Goal: Information Seeking & Learning: Check status

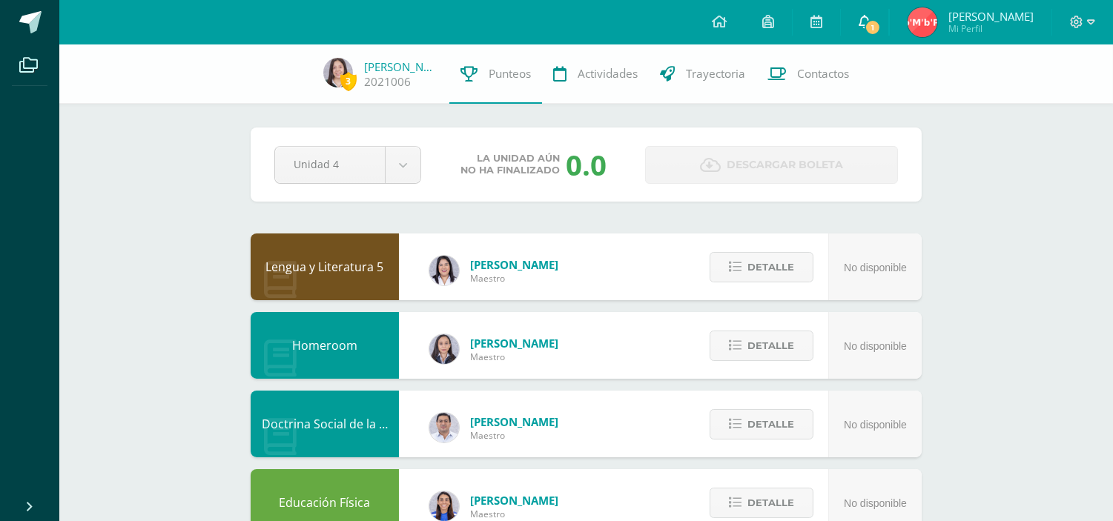
click at [888, 18] on link "1" at bounding box center [864, 22] width 47 height 44
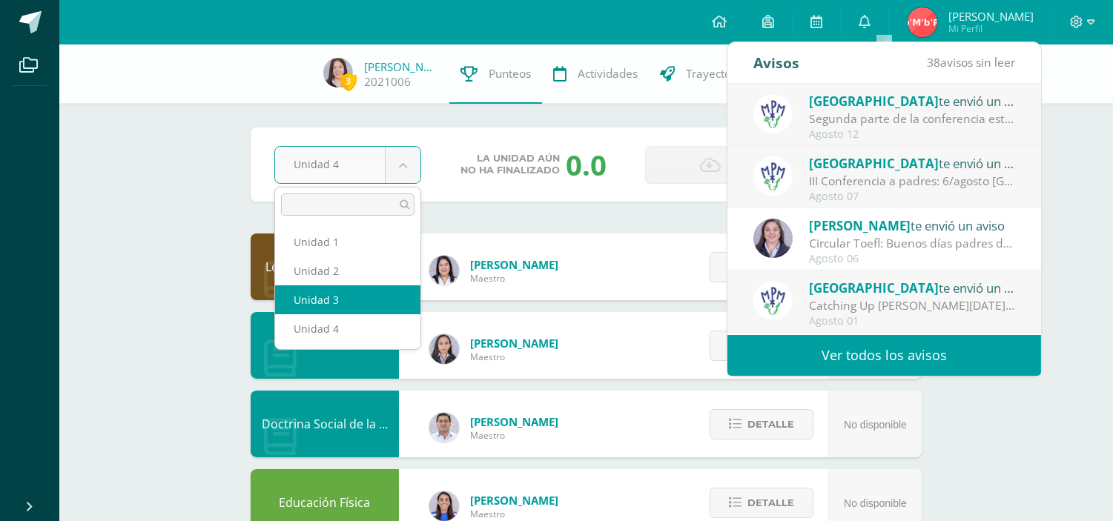
select select "Unidad 3"
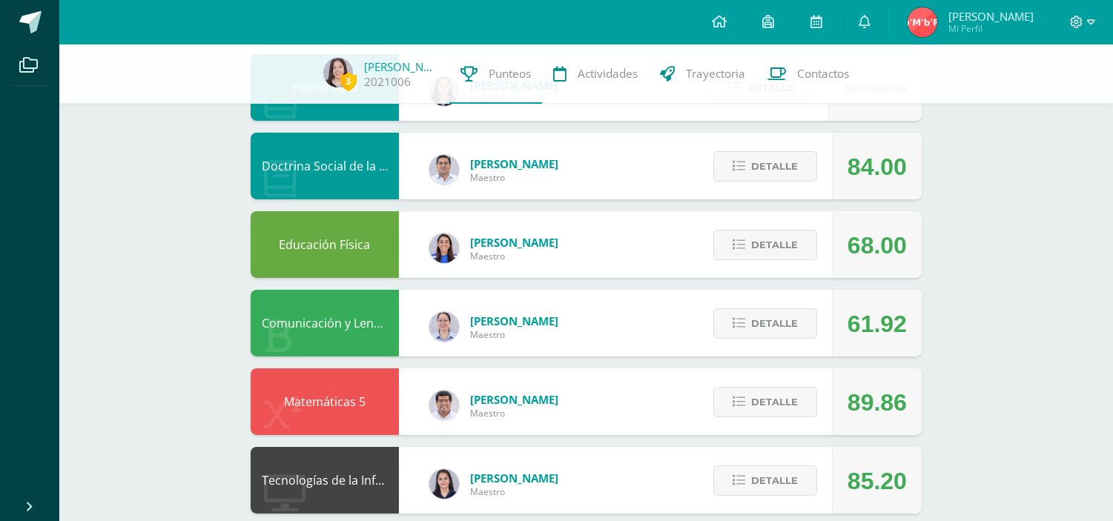
scroll to position [80, 0]
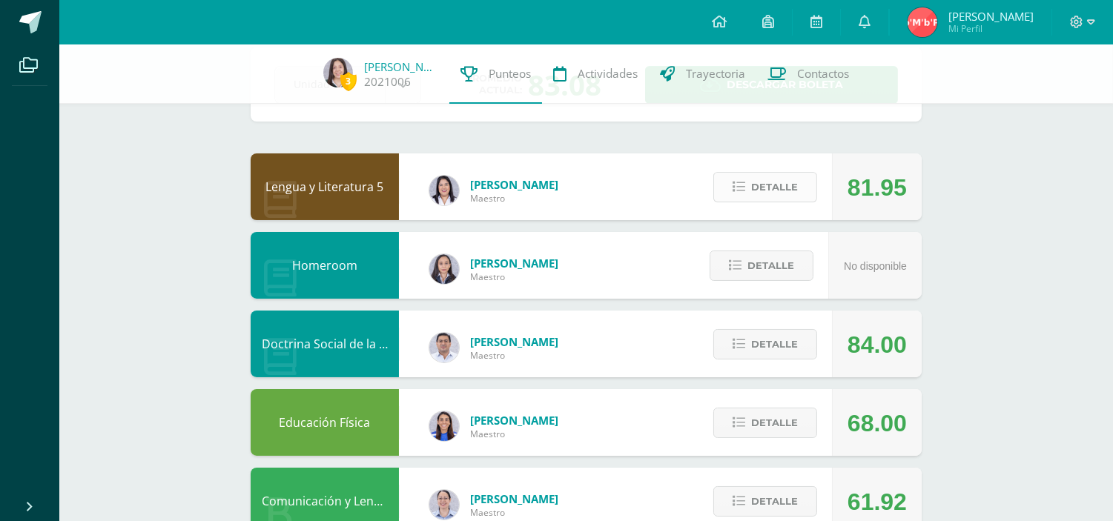
click at [798, 191] on button "Detalle" at bounding box center [765, 187] width 104 height 30
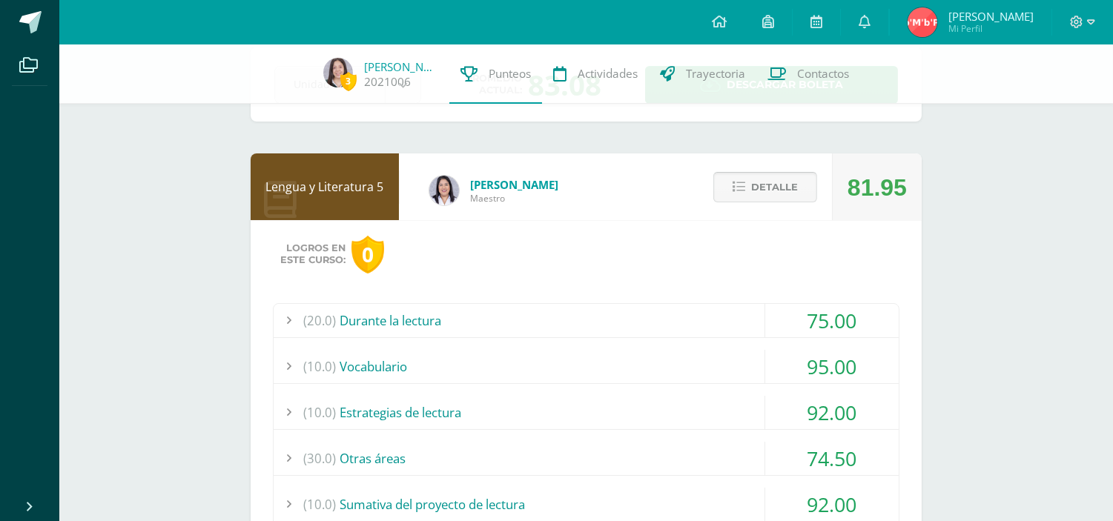
click at [798, 191] on button "Detalle" at bounding box center [765, 187] width 104 height 30
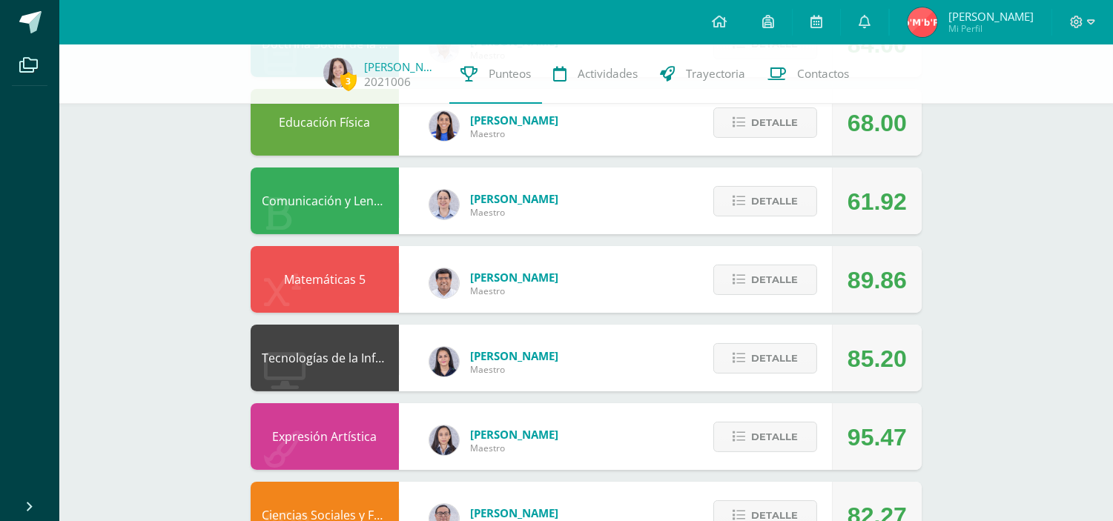
scroll to position [388, 0]
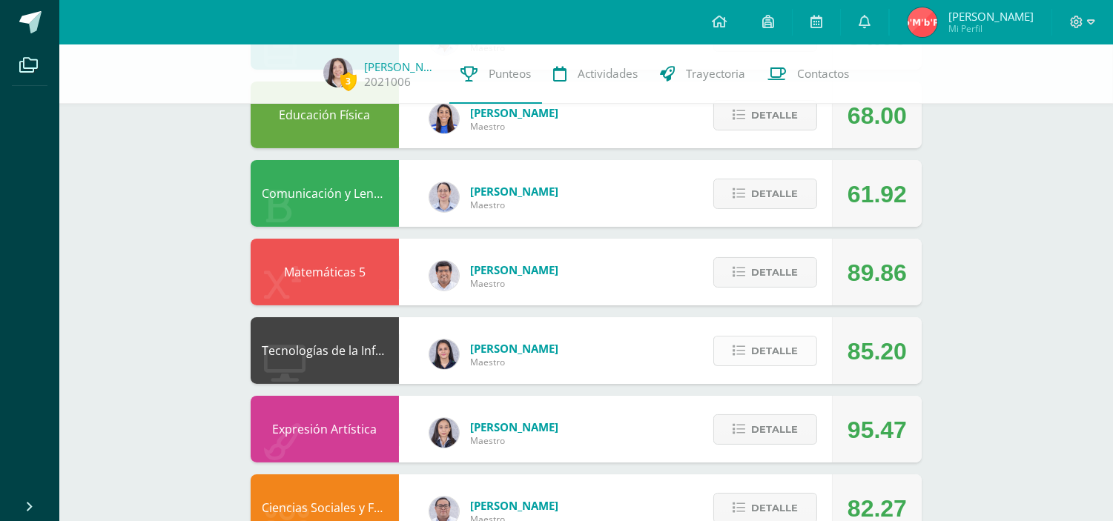
click at [746, 341] on button "Detalle" at bounding box center [765, 351] width 104 height 30
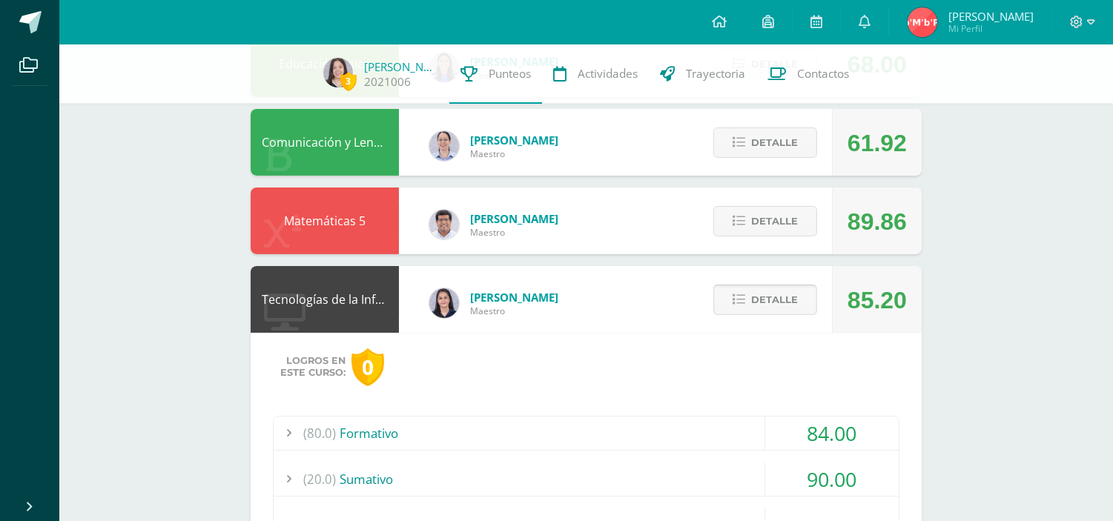
scroll to position [449, 0]
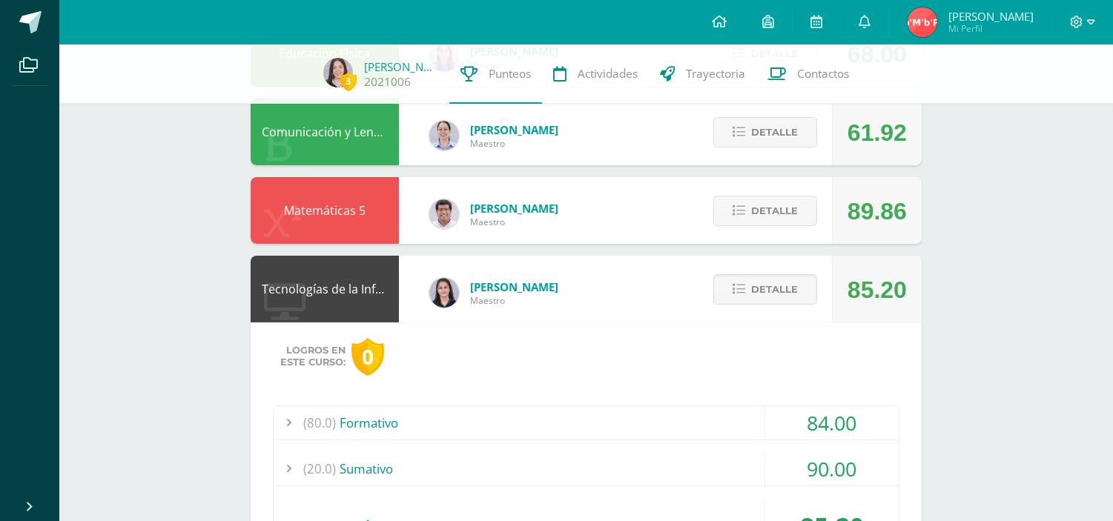
click at [672, 420] on div "(80.0) Formativo" at bounding box center [586, 422] width 625 height 33
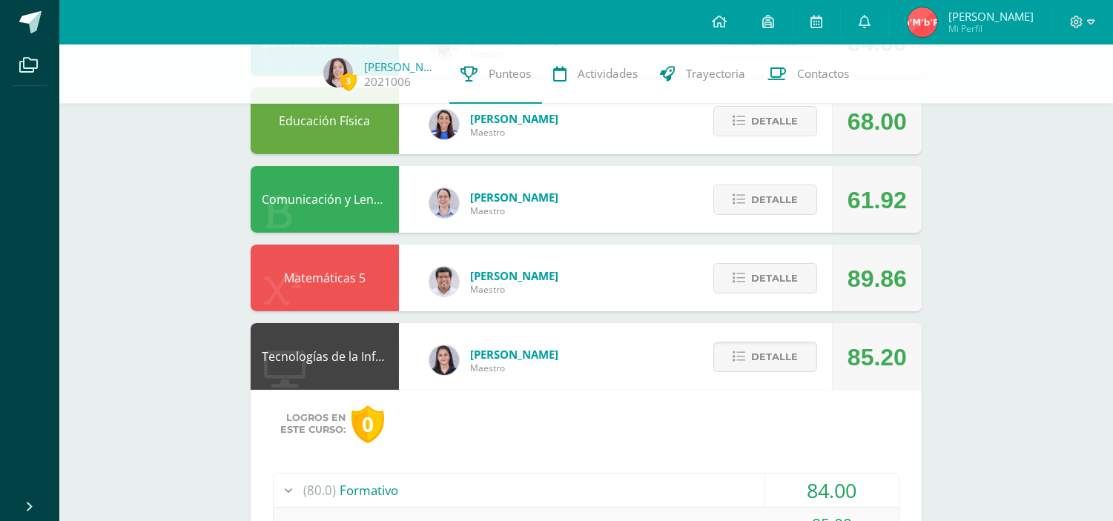
scroll to position [380, 0]
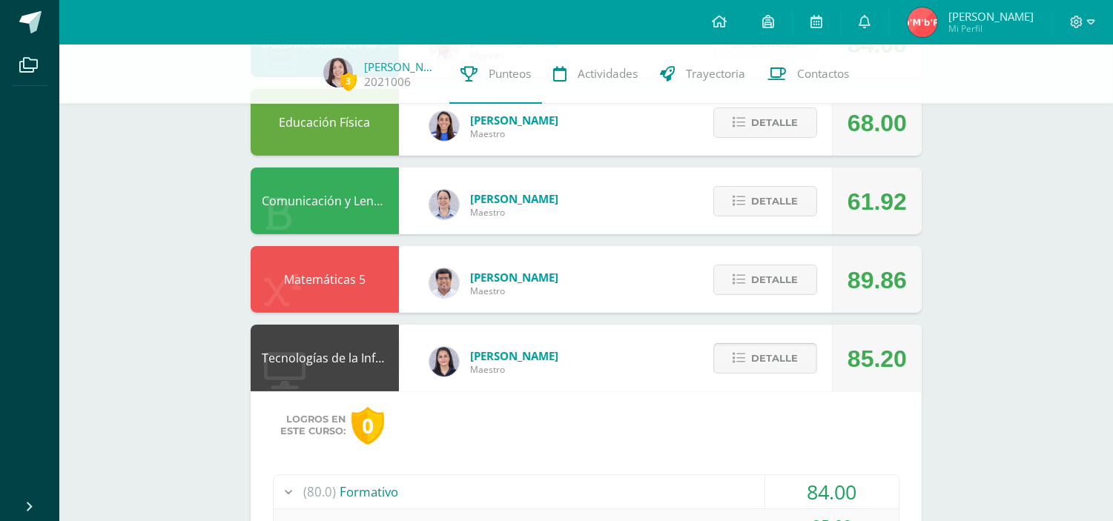
click at [767, 360] on span "Detalle" at bounding box center [774, 358] width 47 height 27
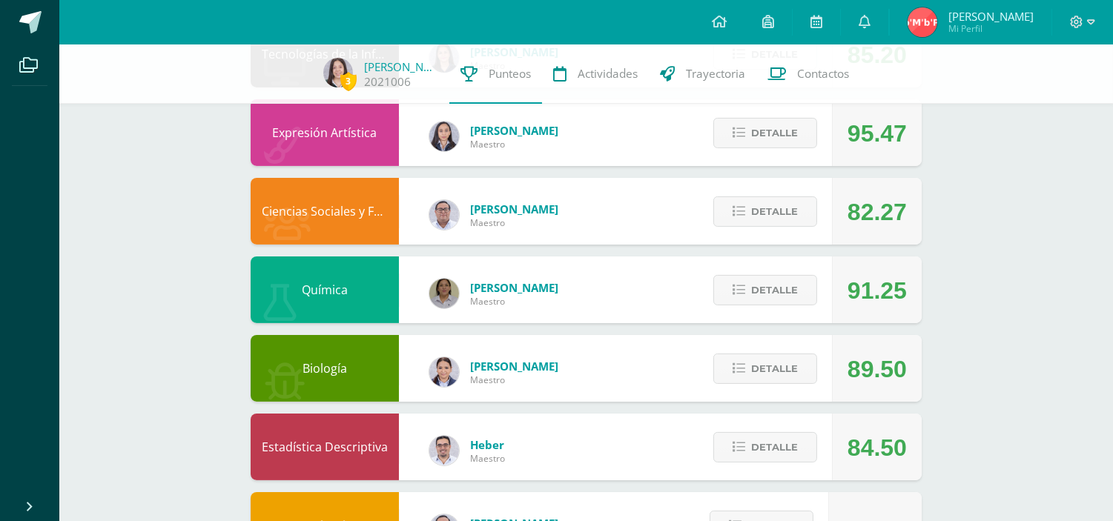
scroll to position [686, 0]
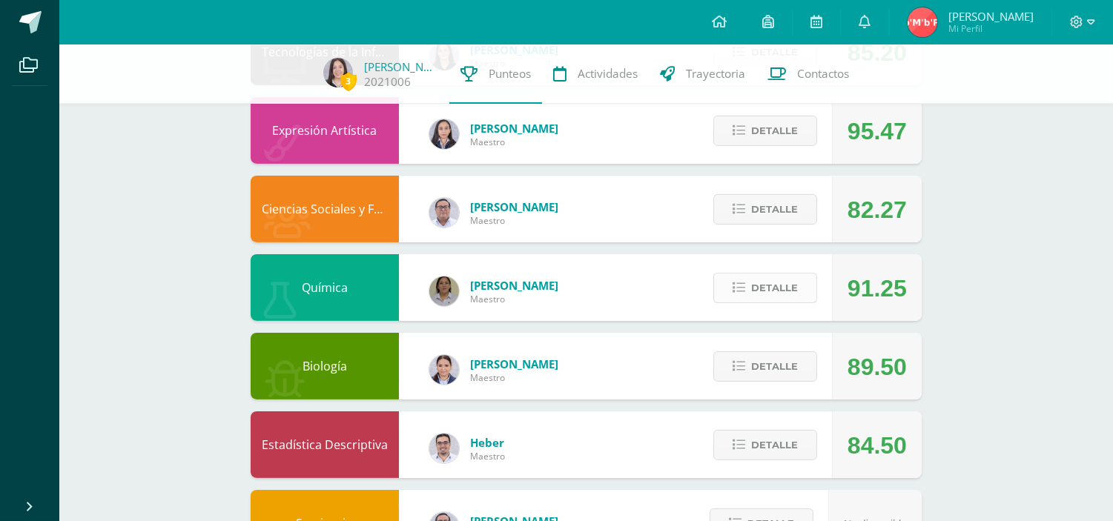
click at [773, 300] on span "Detalle" at bounding box center [774, 287] width 47 height 27
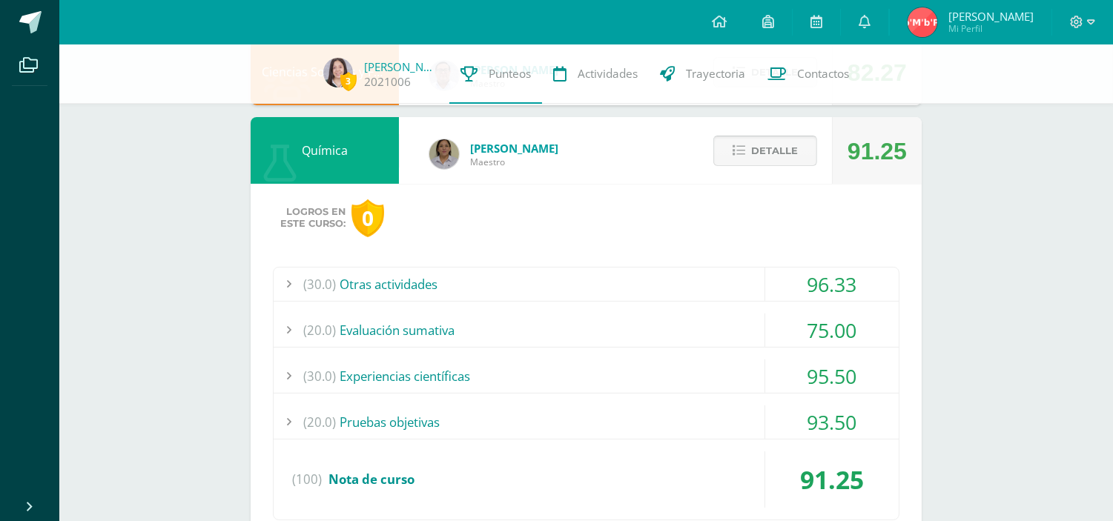
scroll to position [823, 0]
click at [597, 419] on div "(20.0) Pruebas objetivas" at bounding box center [586, 422] width 625 height 33
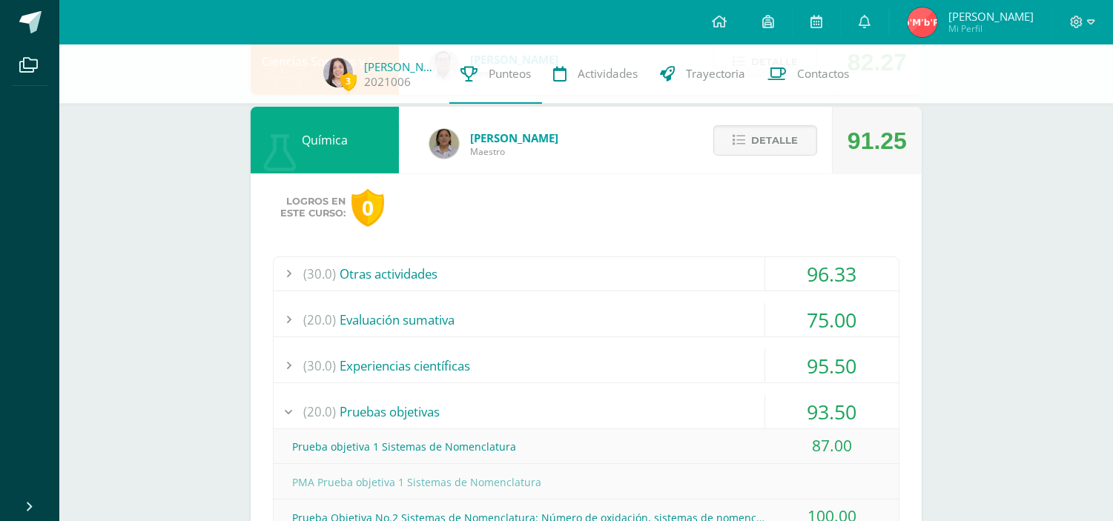
scroll to position [815, 0]
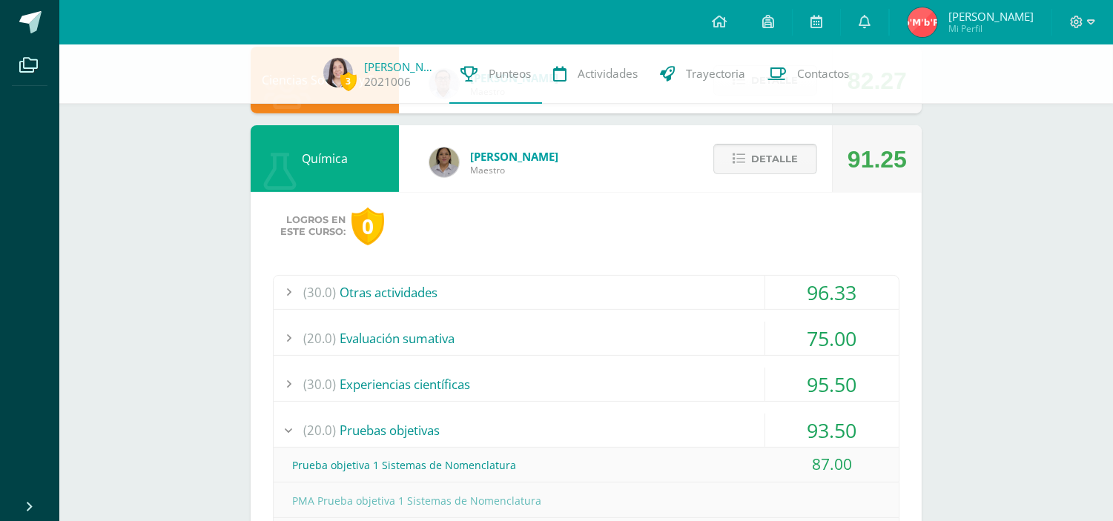
click at [809, 159] on button "Detalle" at bounding box center [765, 159] width 104 height 30
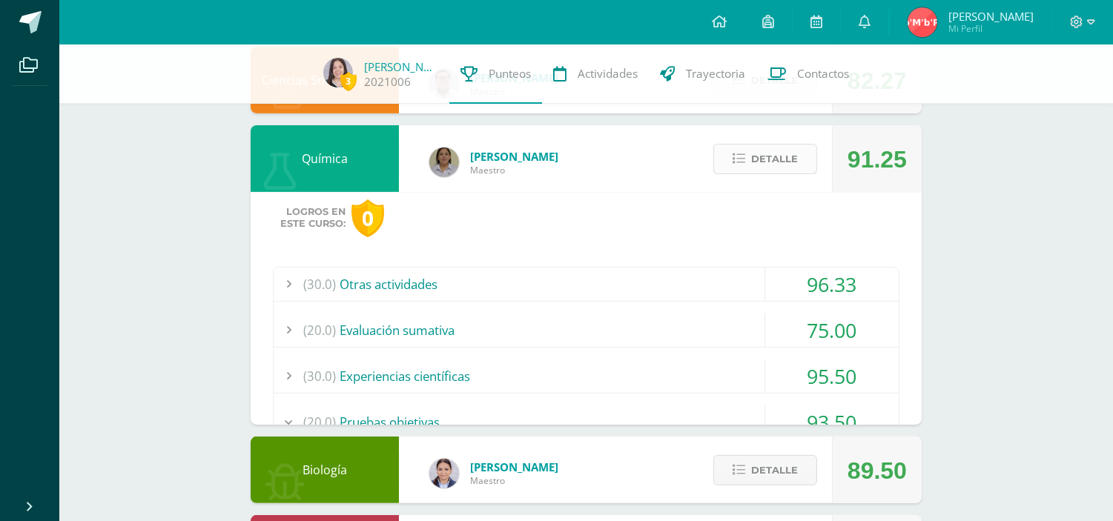
scroll to position [751, 0]
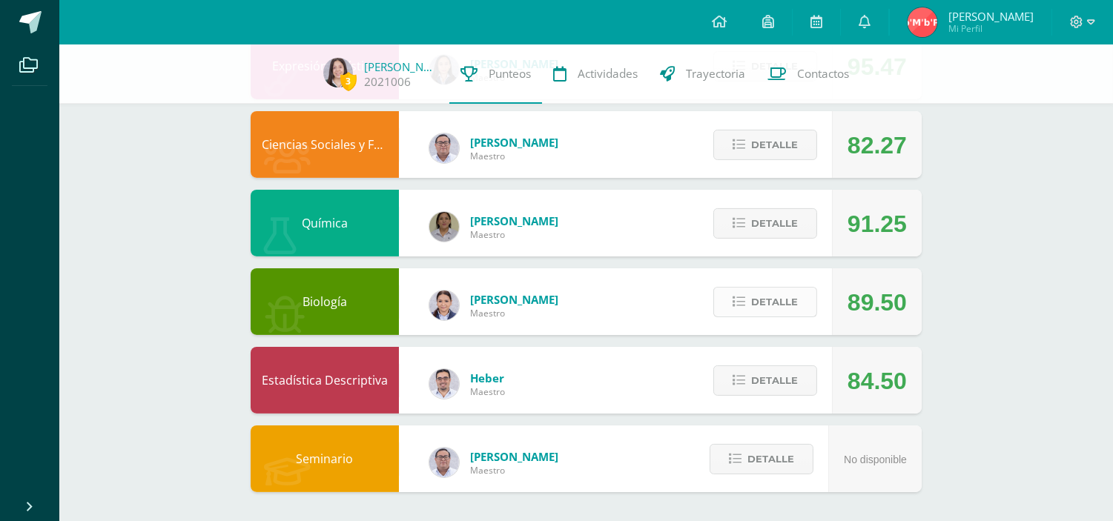
click at [775, 299] on span "Detalle" at bounding box center [774, 301] width 47 height 27
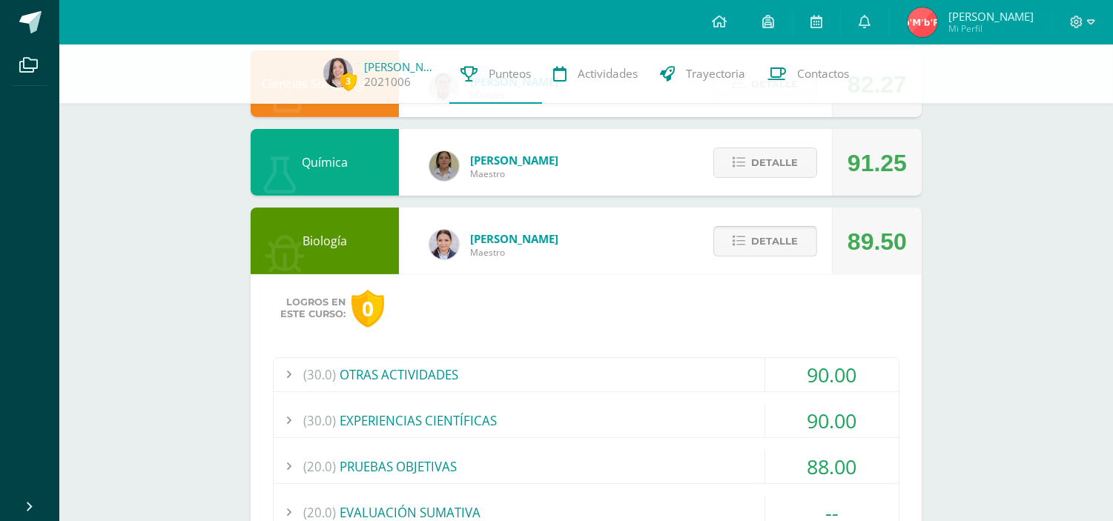
scroll to position [803, 0]
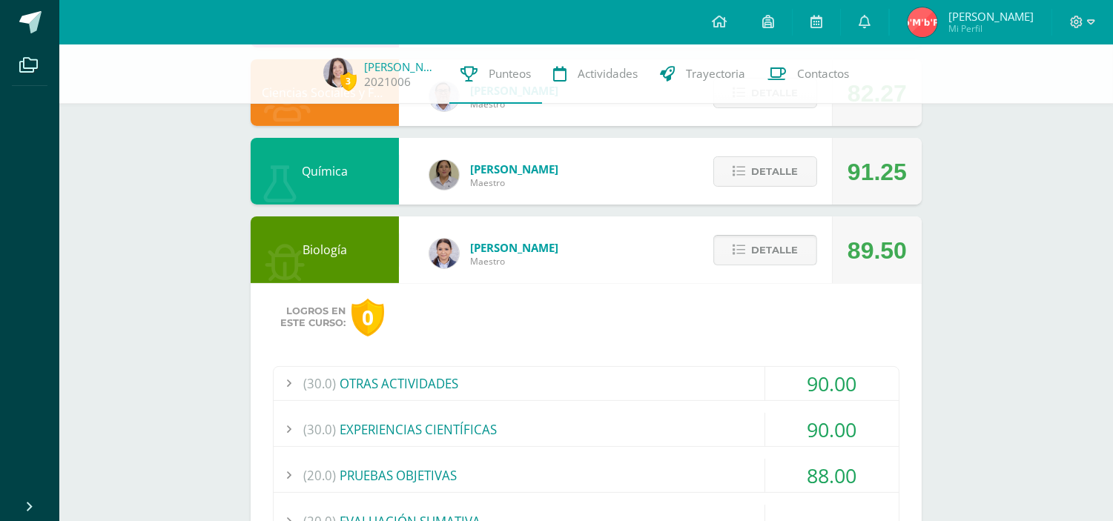
click at [759, 255] on span "Detalle" at bounding box center [774, 249] width 47 height 27
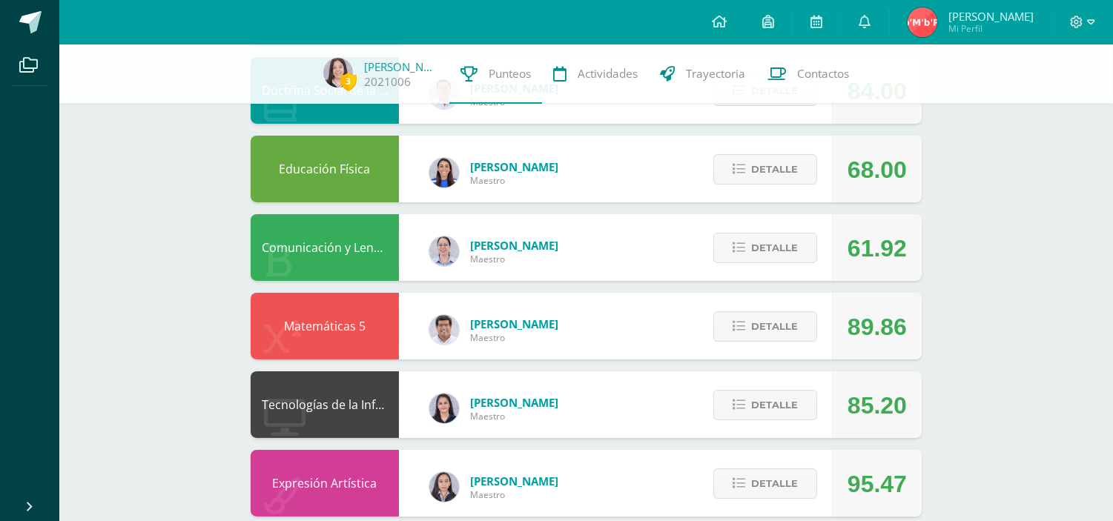
scroll to position [0, 0]
